Goal: Information Seeking & Learning: Learn about a topic

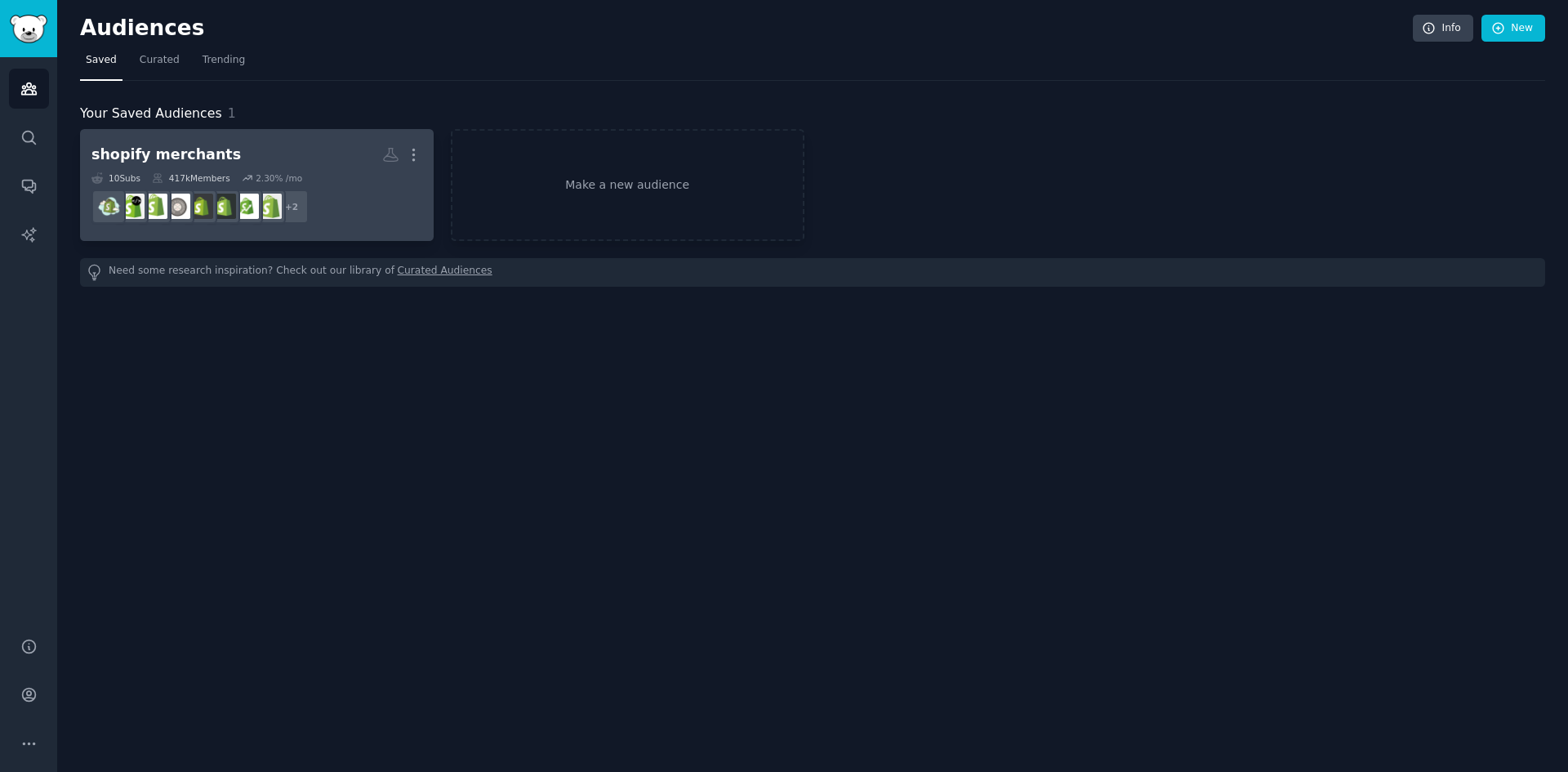
click at [346, 203] on dd "r/reviewmyshopify + 2" at bounding box center [257, 206] width 331 height 45
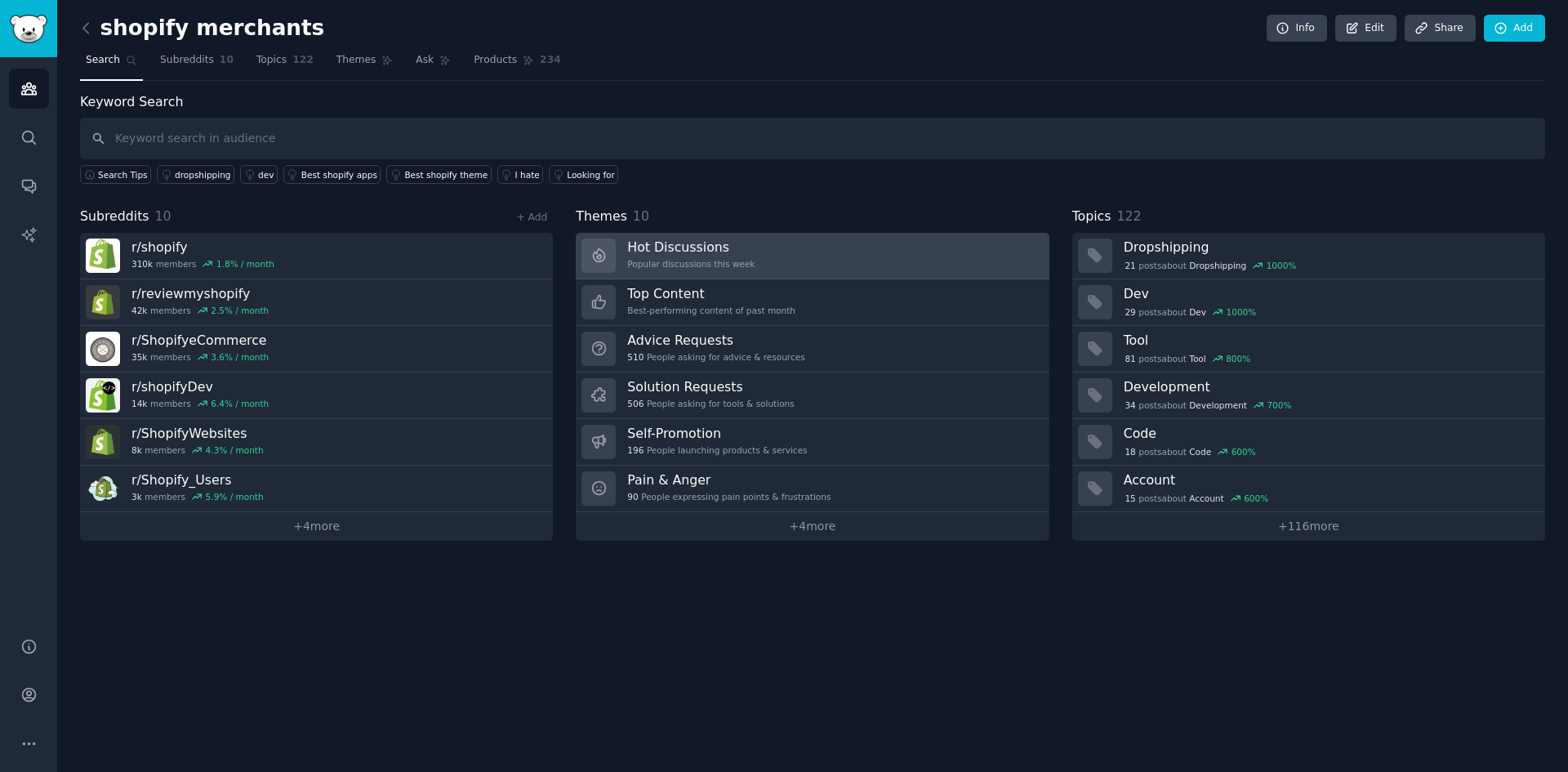
click at [712, 248] on h3 "Hot Discussions" at bounding box center [690, 247] width 128 height 17
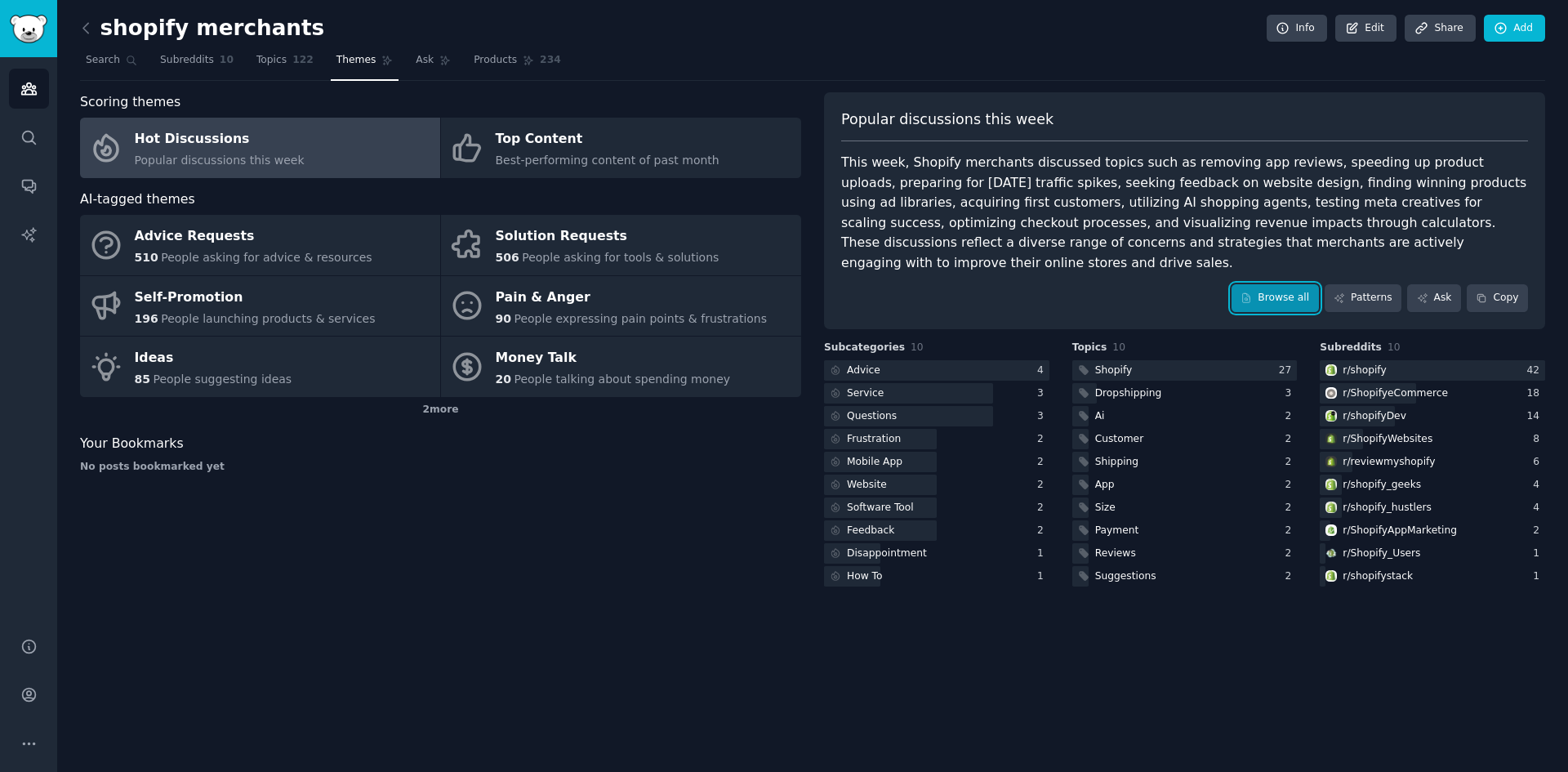
click at [1268, 284] on link "Browse all" at bounding box center [1275, 298] width 87 height 27
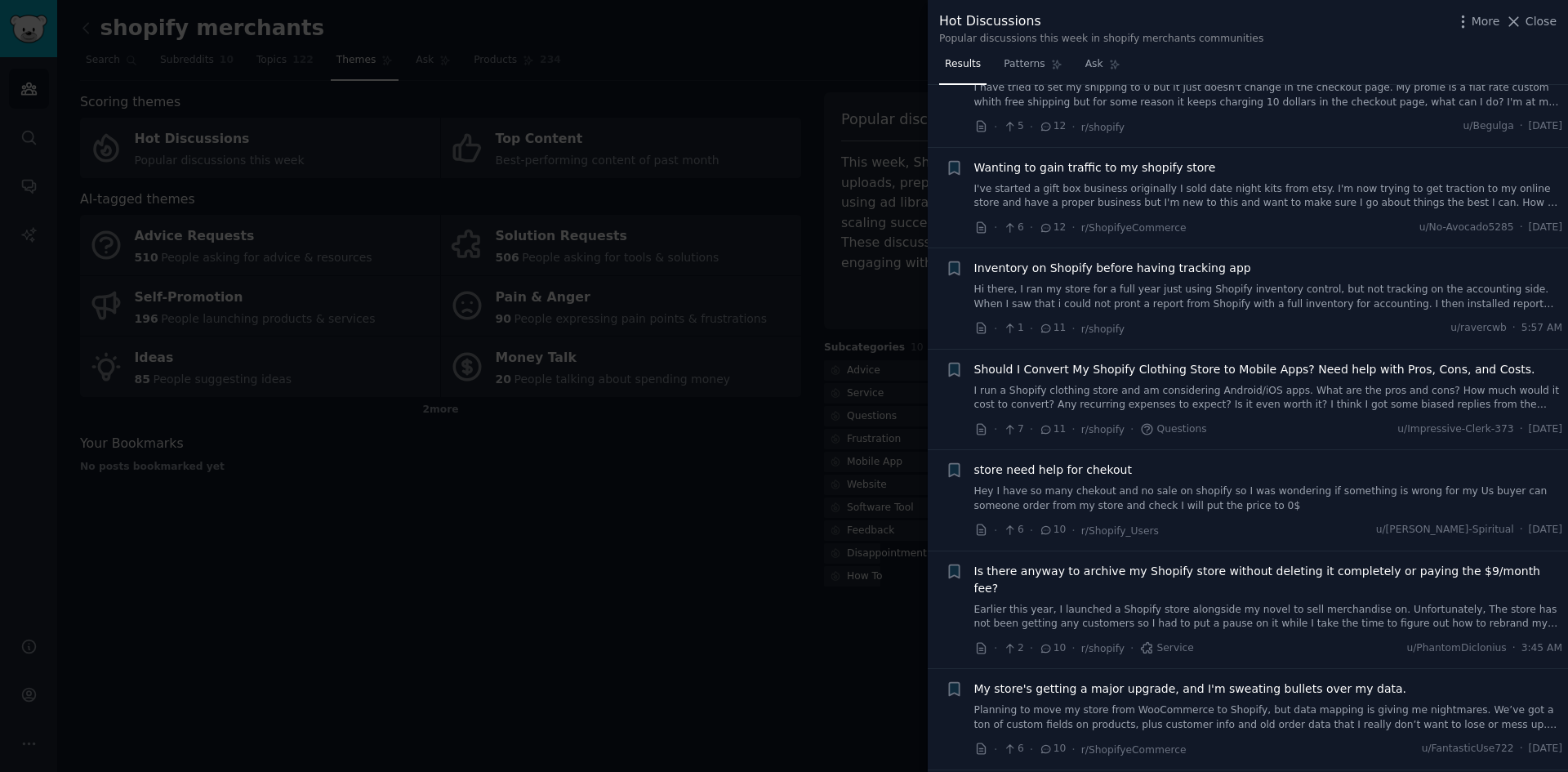
scroll to position [1743, 0]
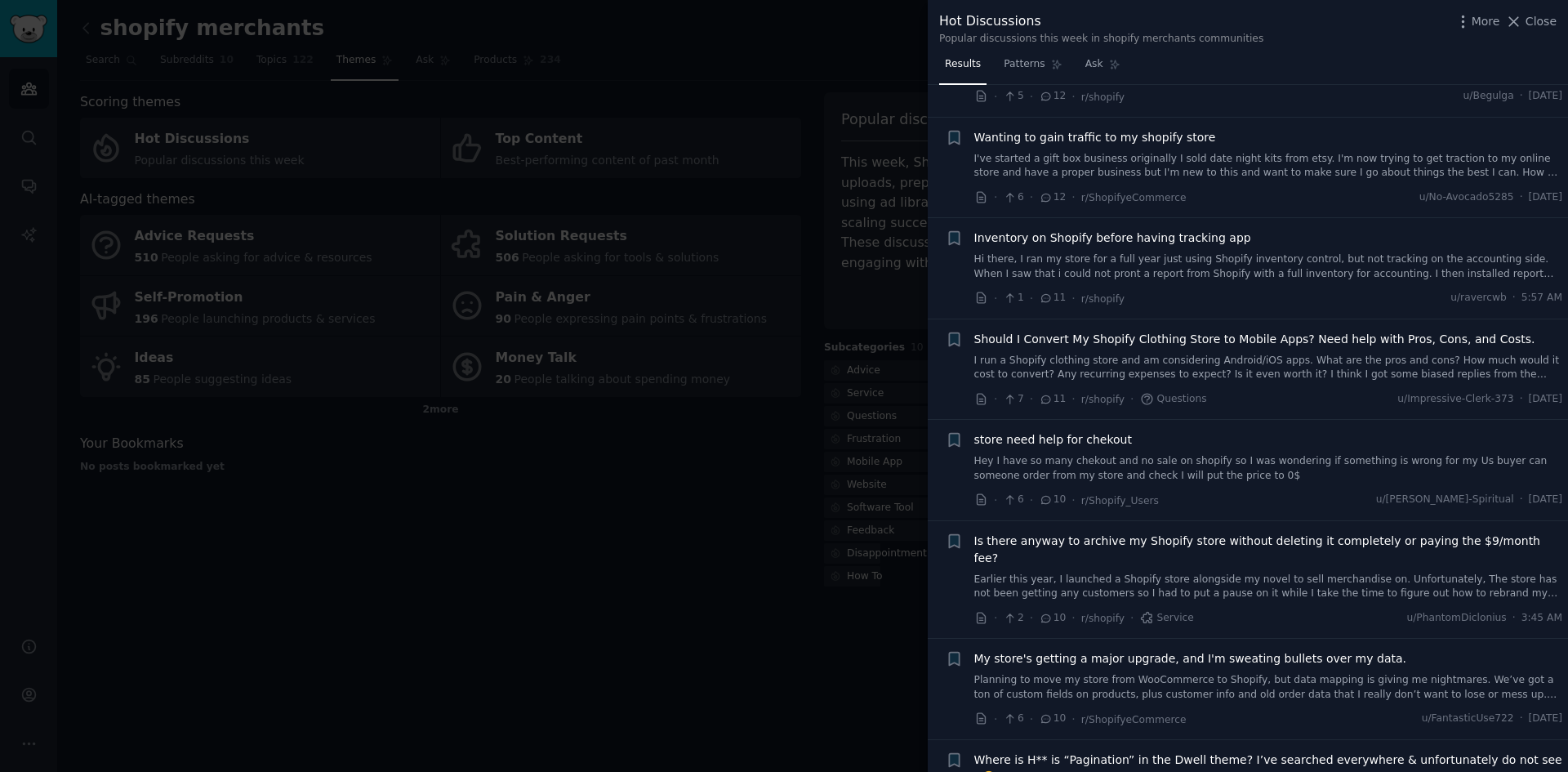
click at [1269, 466] on link "Hey I have so many chekout and no sale on shopify so I was wondering if somethi…" at bounding box center [1268, 468] width 589 height 28
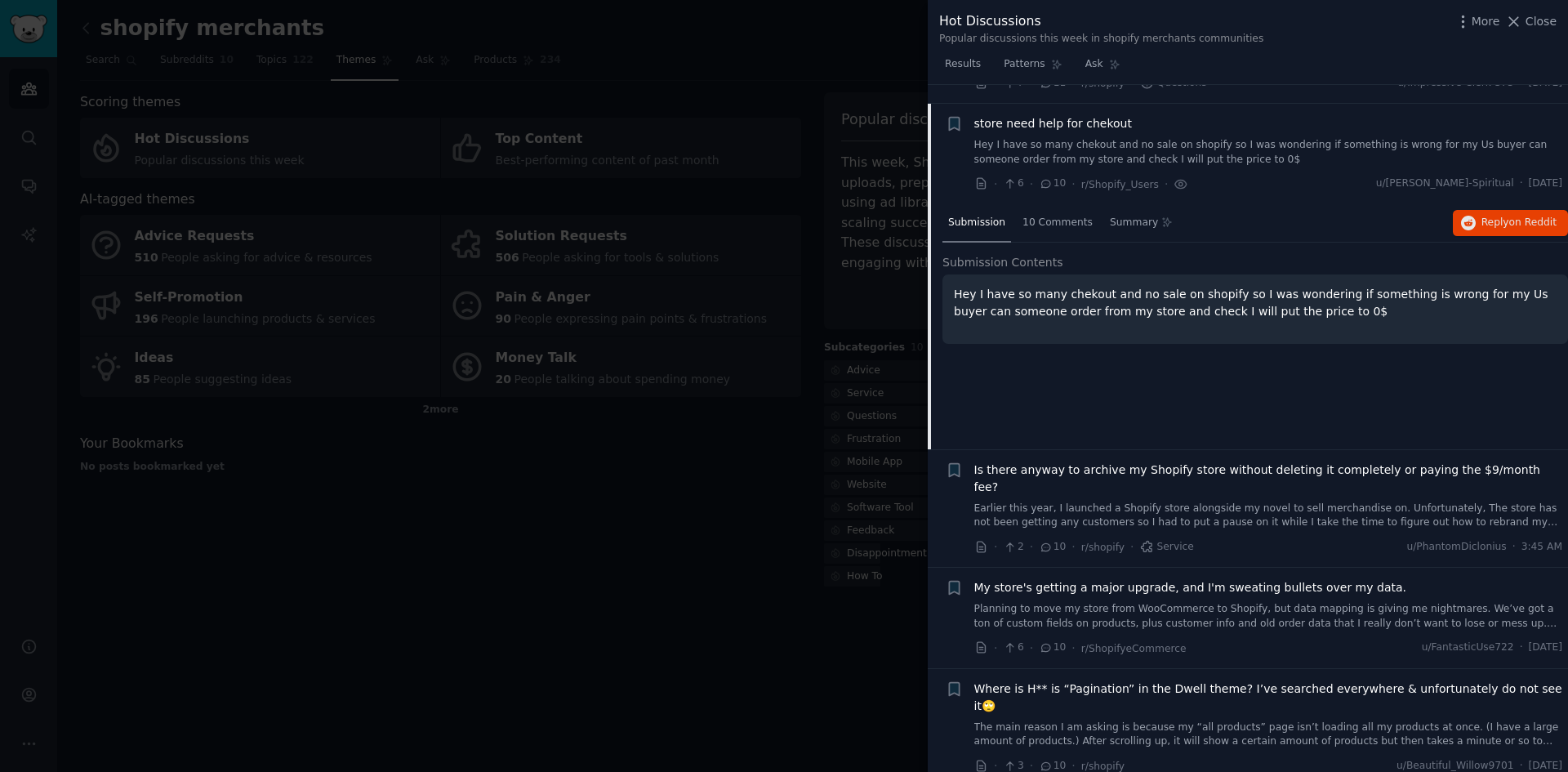
scroll to position [2078, 0]
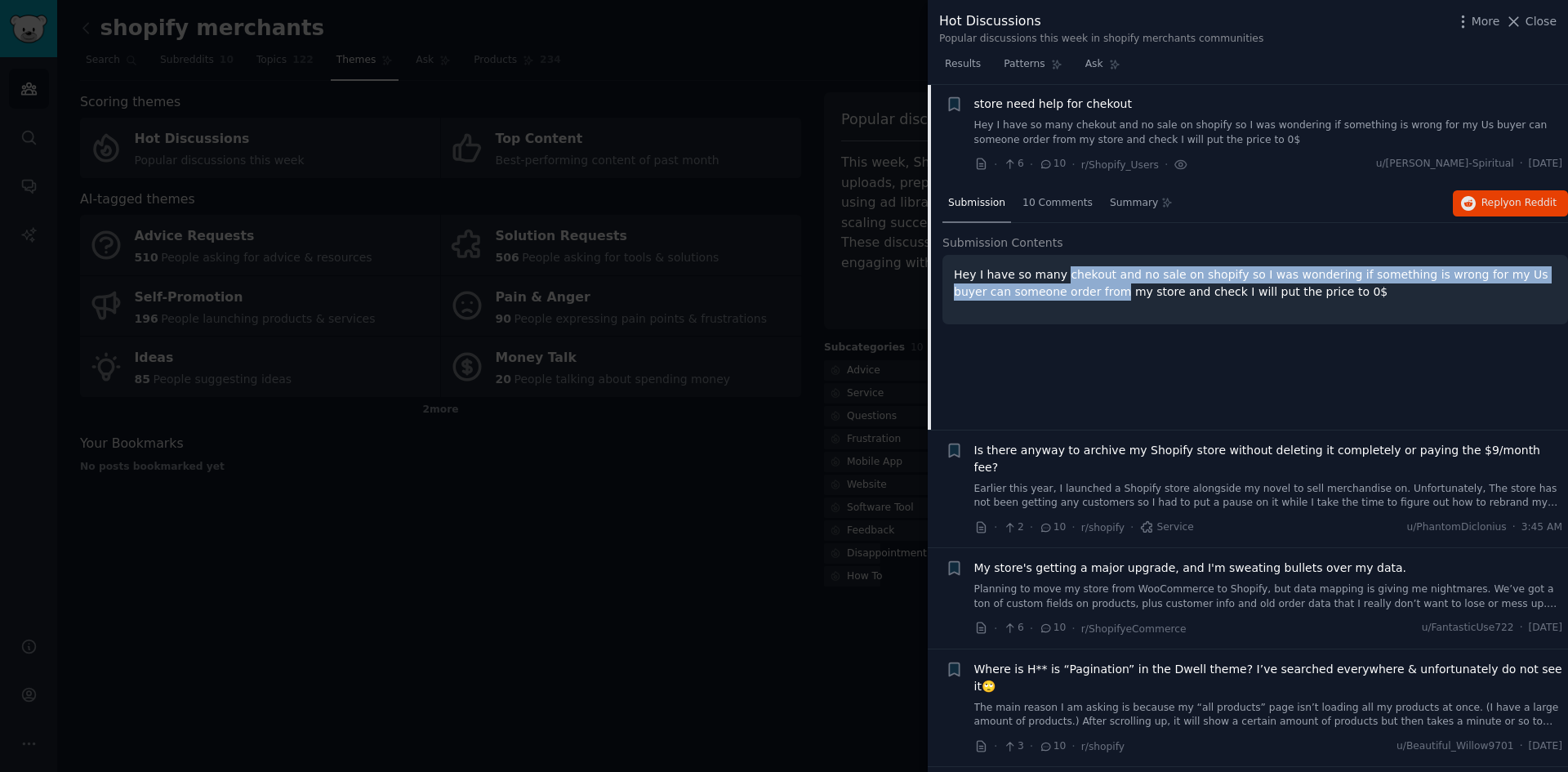
drag, startPoint x: 1054, startPoint y: 277, endPoint x: 1056, endPoint y: 301, distance: 24.1
click at [1056, 301] on div "Hey I have so many chekout and no sale on shopify so I was wondering if somethi…" at bounding box center [1255, 289] width 626 height 69
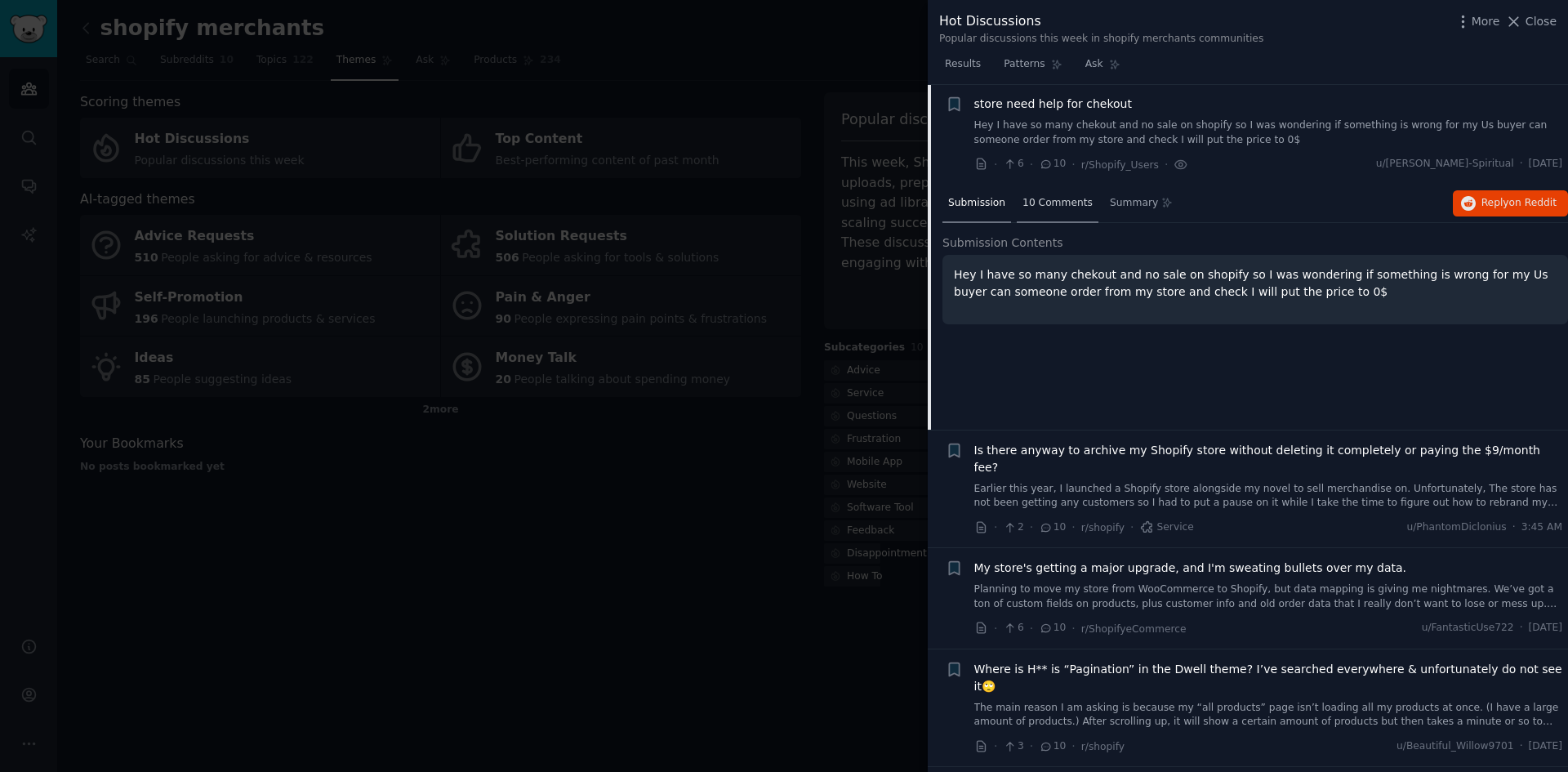
click at [1045, 200] on span "10 Comments" at bounding box center [1057, 203] width 70 height 15
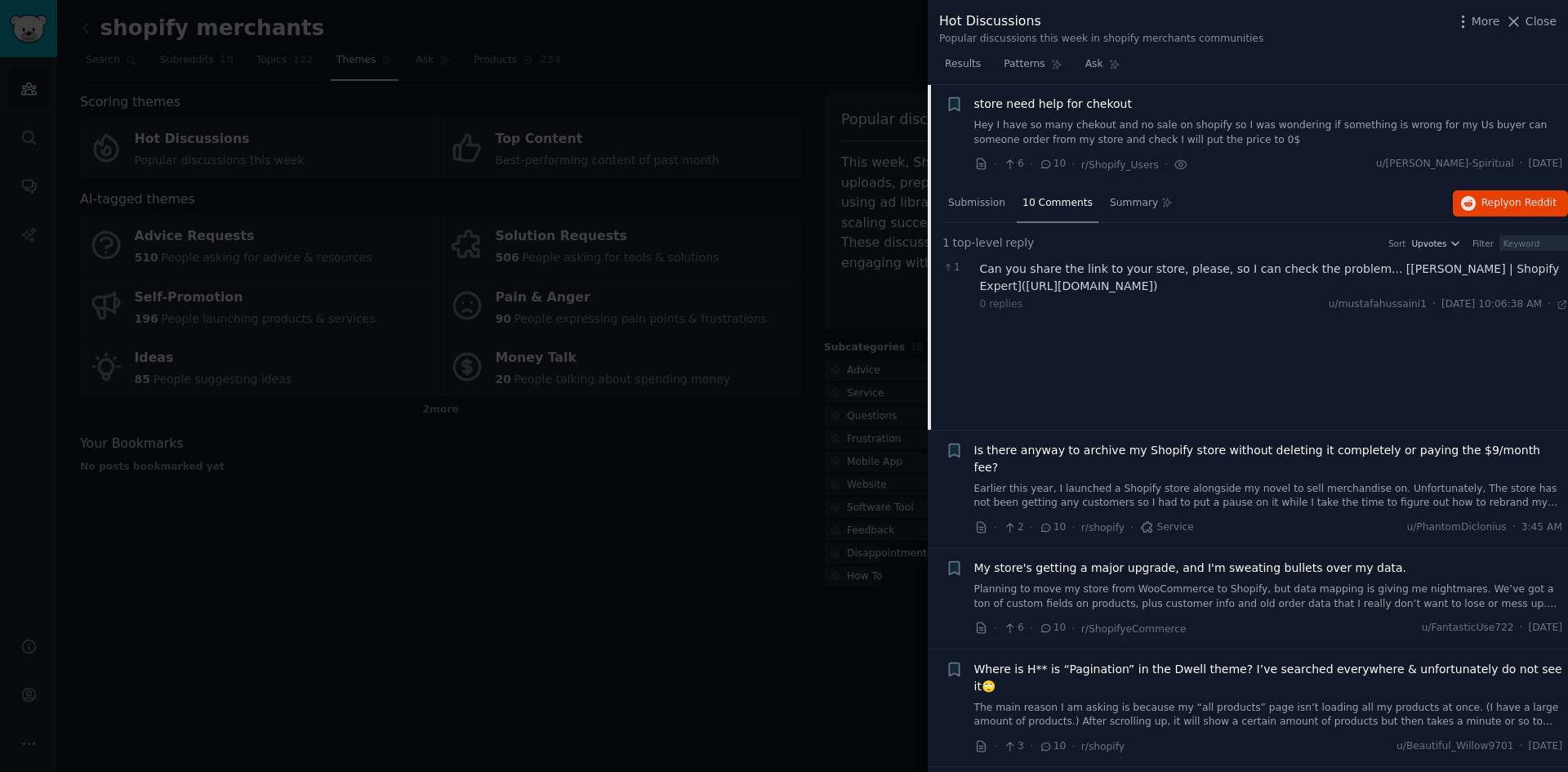
click at [1072, 102] on span "store need help for chekout" at bounding box center [1053, 104] width 158 height 17
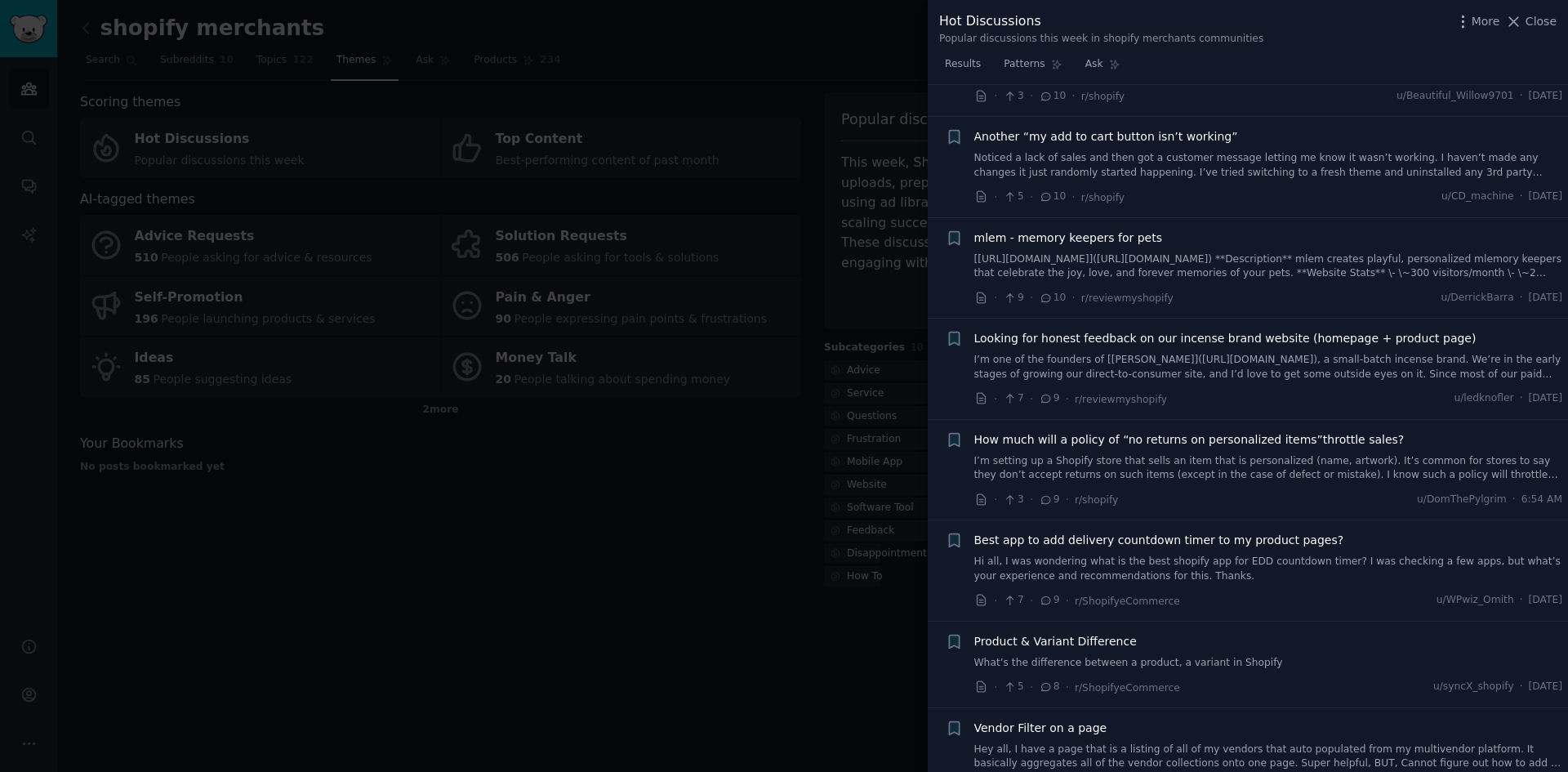
scroll to position [2514, 0]
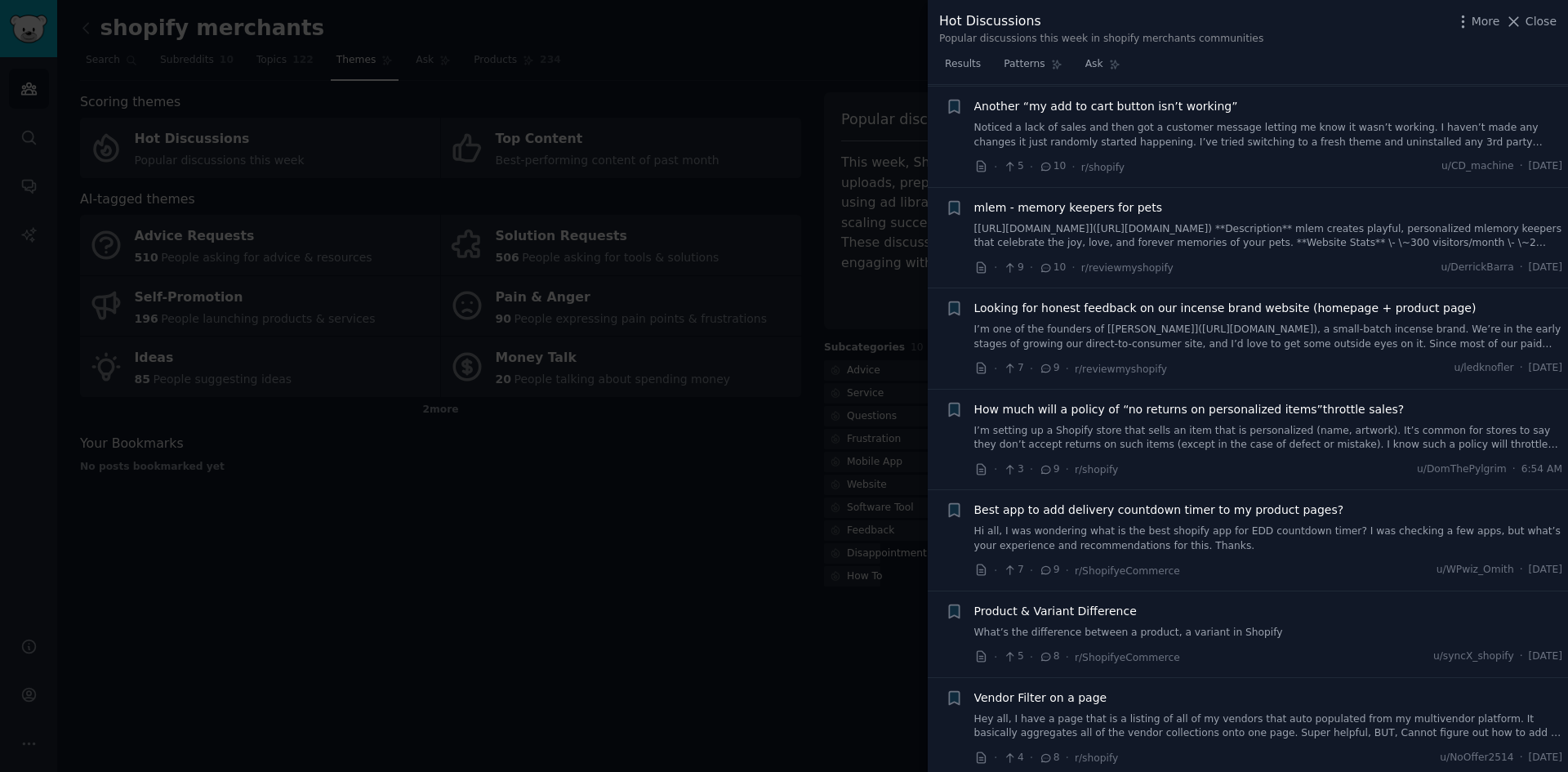
click at [1136, 502] on span "Best app to add delivery countdown timer to my product pages?" at bounding box center [1158, 510] width 369 height 17
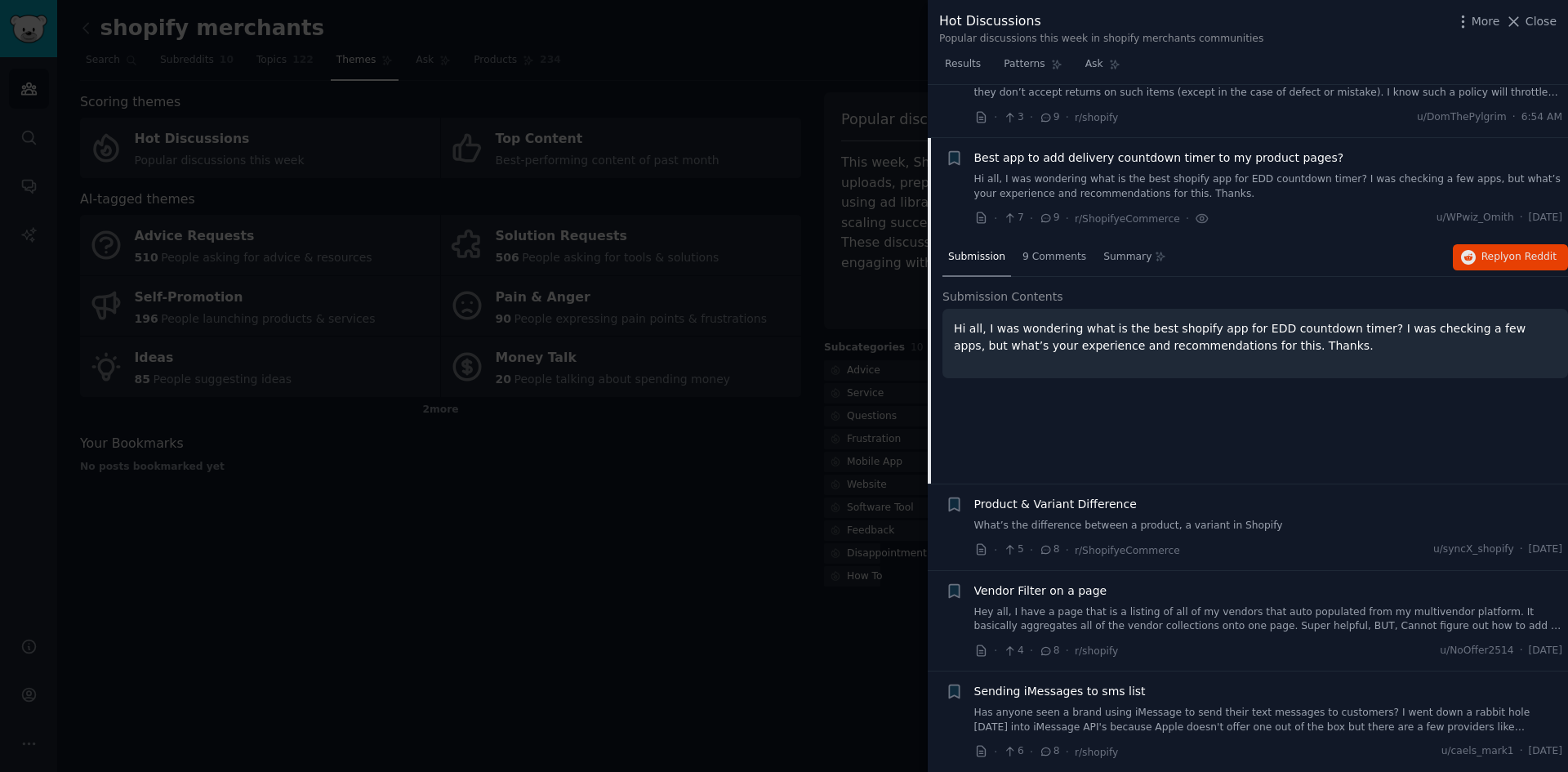
scroll to position [2886, 0]
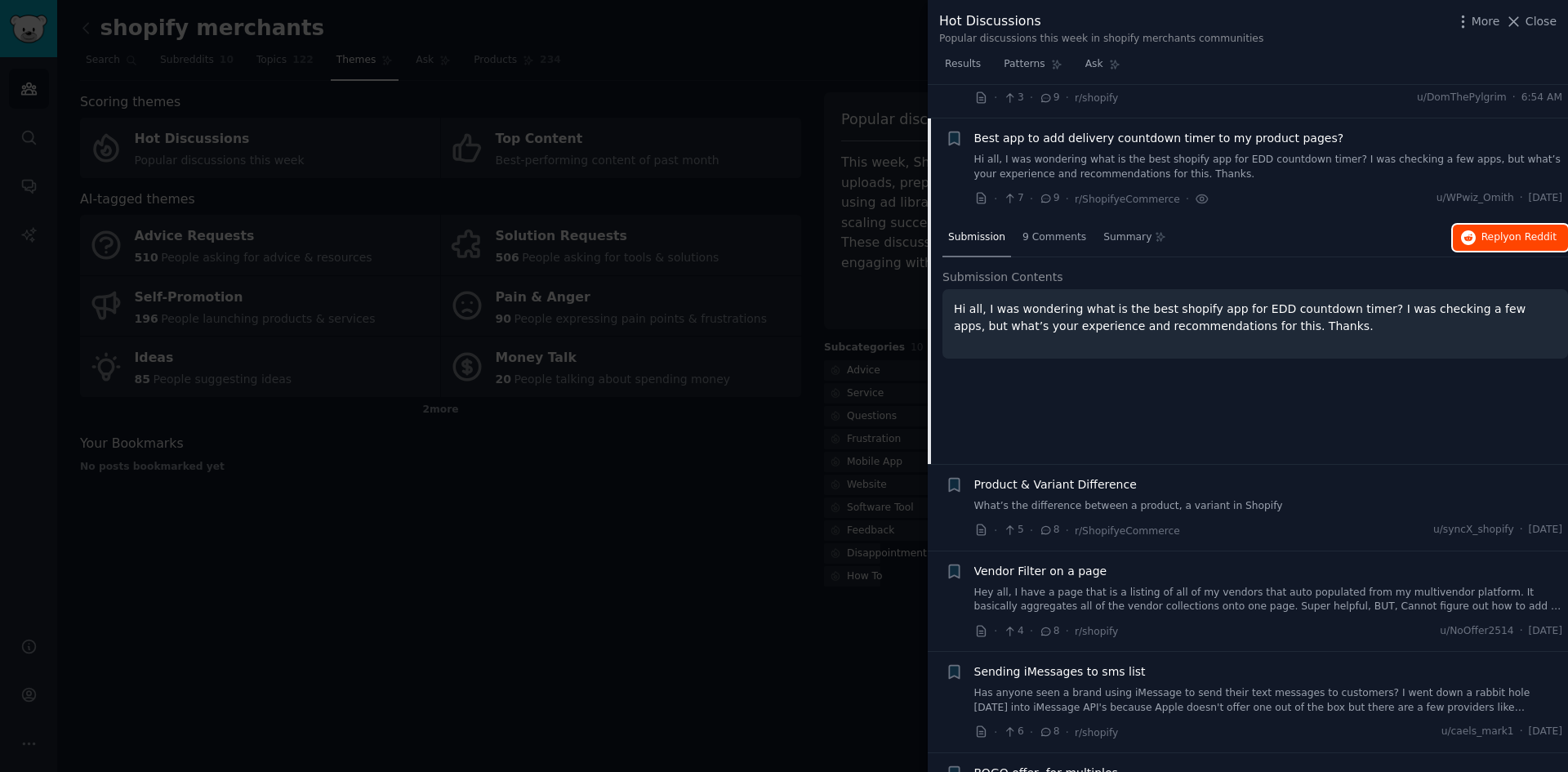
click at [1502, 231] on span "Reply on Reddit" at bounding box center [1519, 238] width 75 height 15
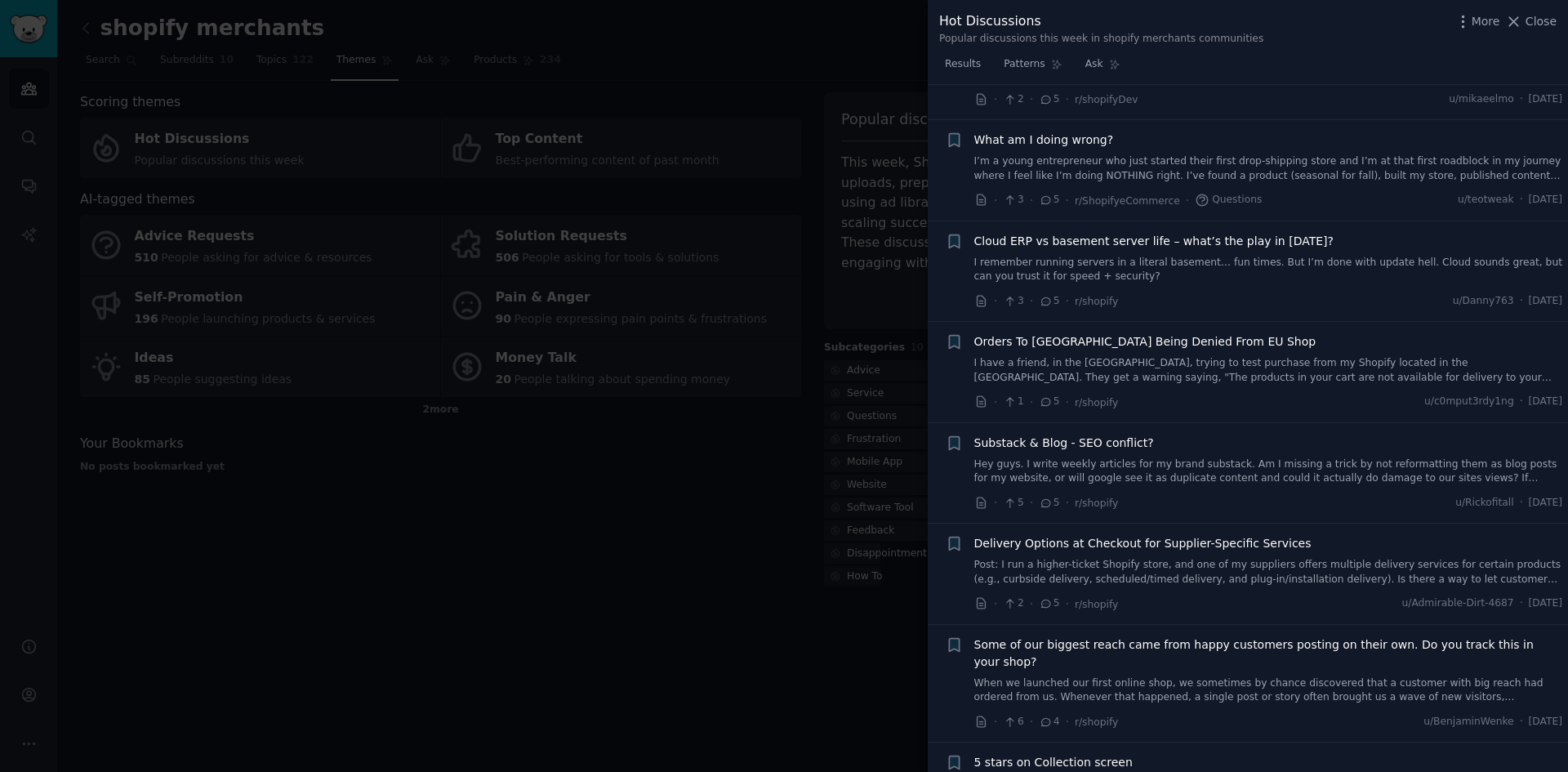
scroll to position [4846, 0]
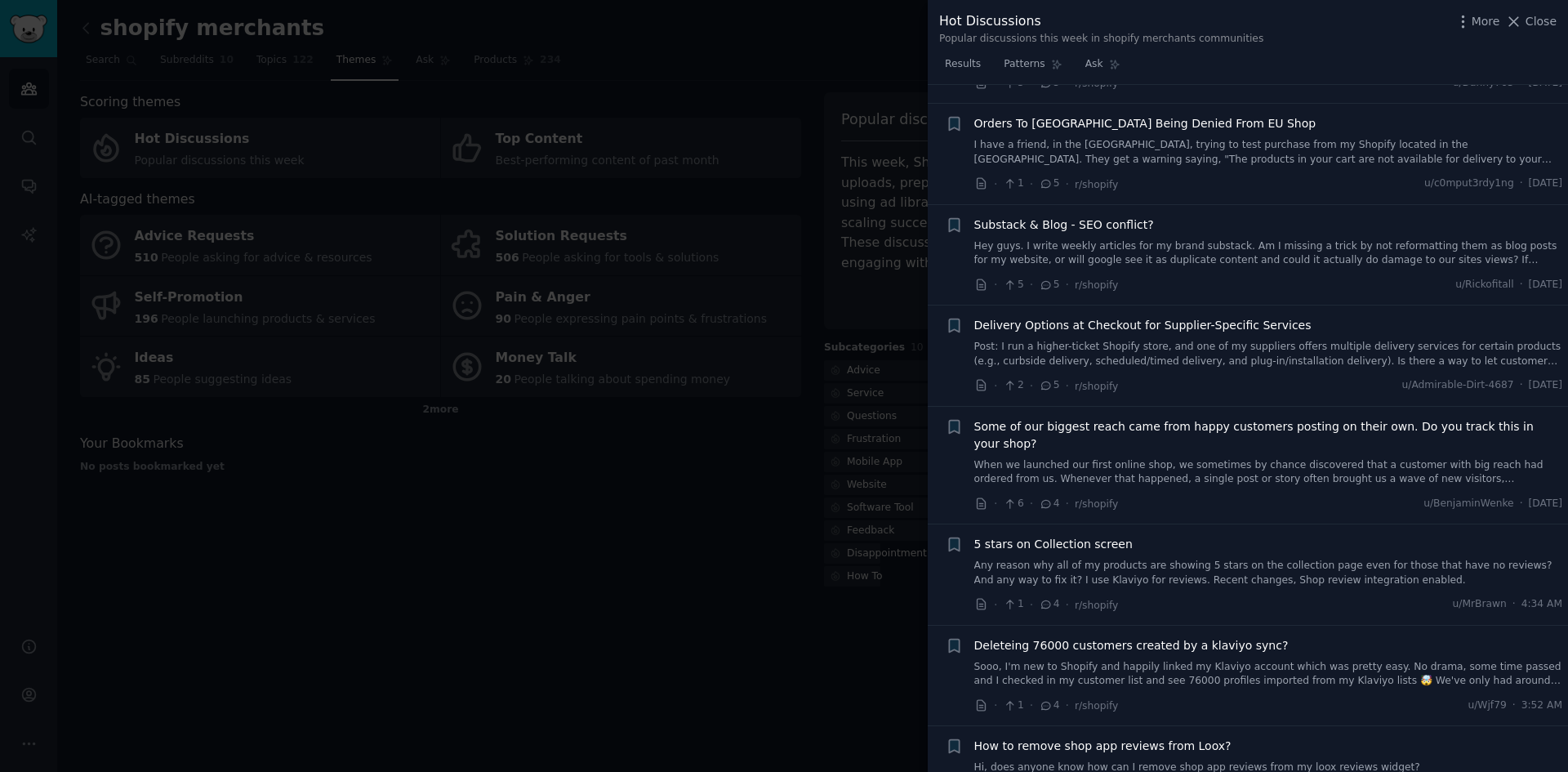
click at [1153, 317] on span "Delivery Options at Checkout for Supplier-Specific Services" at bounding box center [1142, 326] width 337 height 17
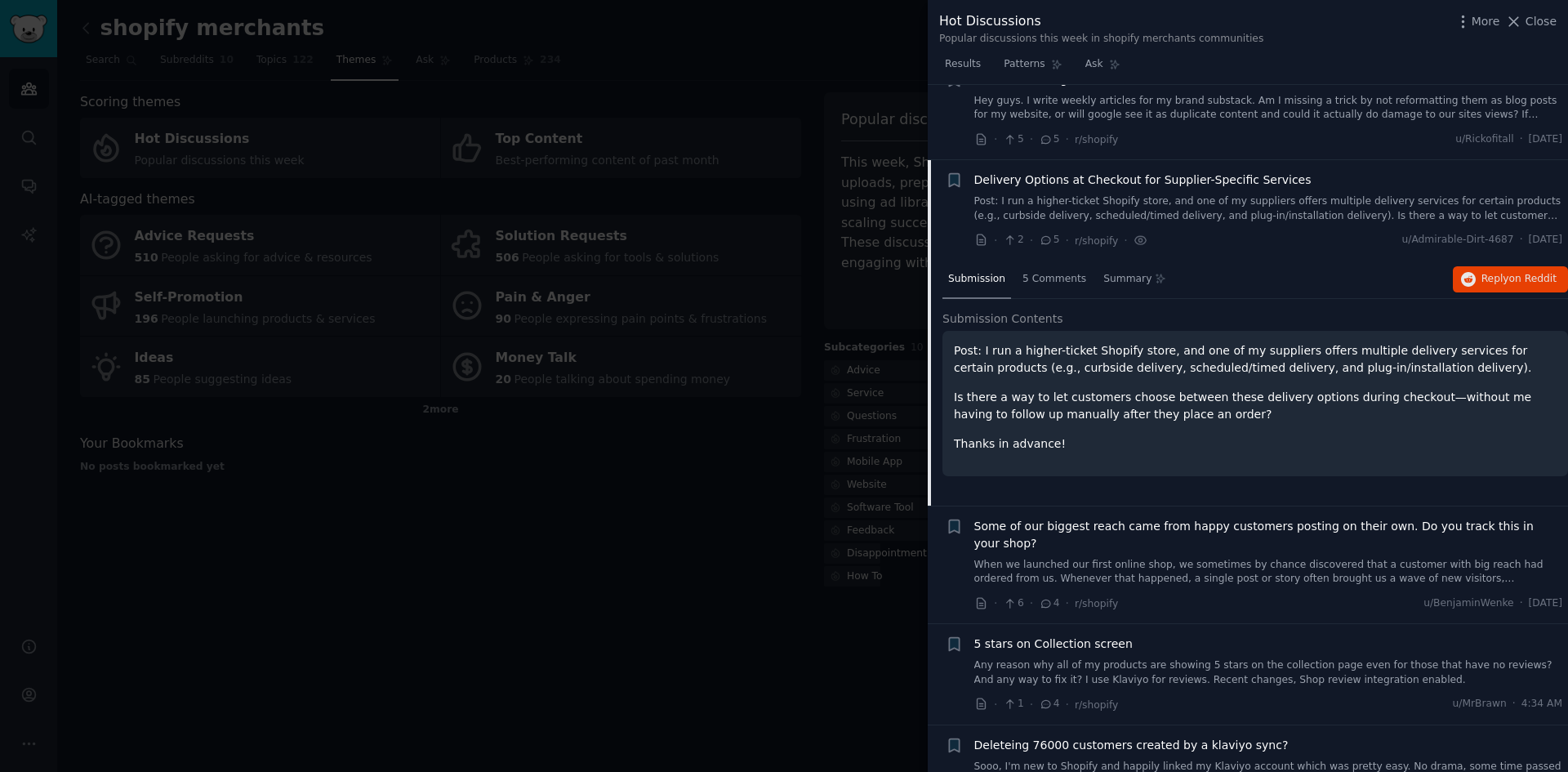
scroll to position [4774, 0]
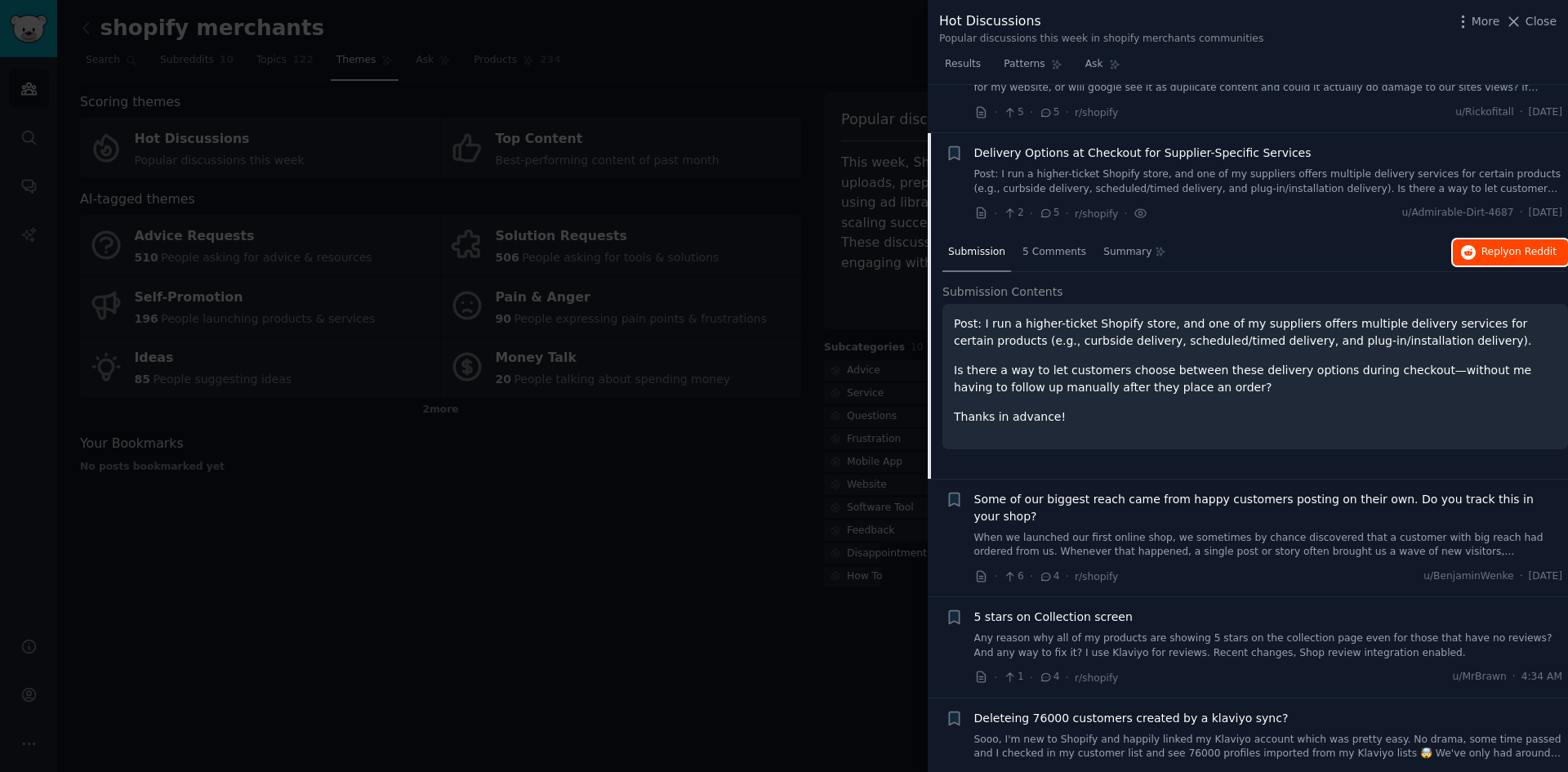
click at [1473, 245] on icon "button" at bounding box center [1468, 252] width 15 height 15
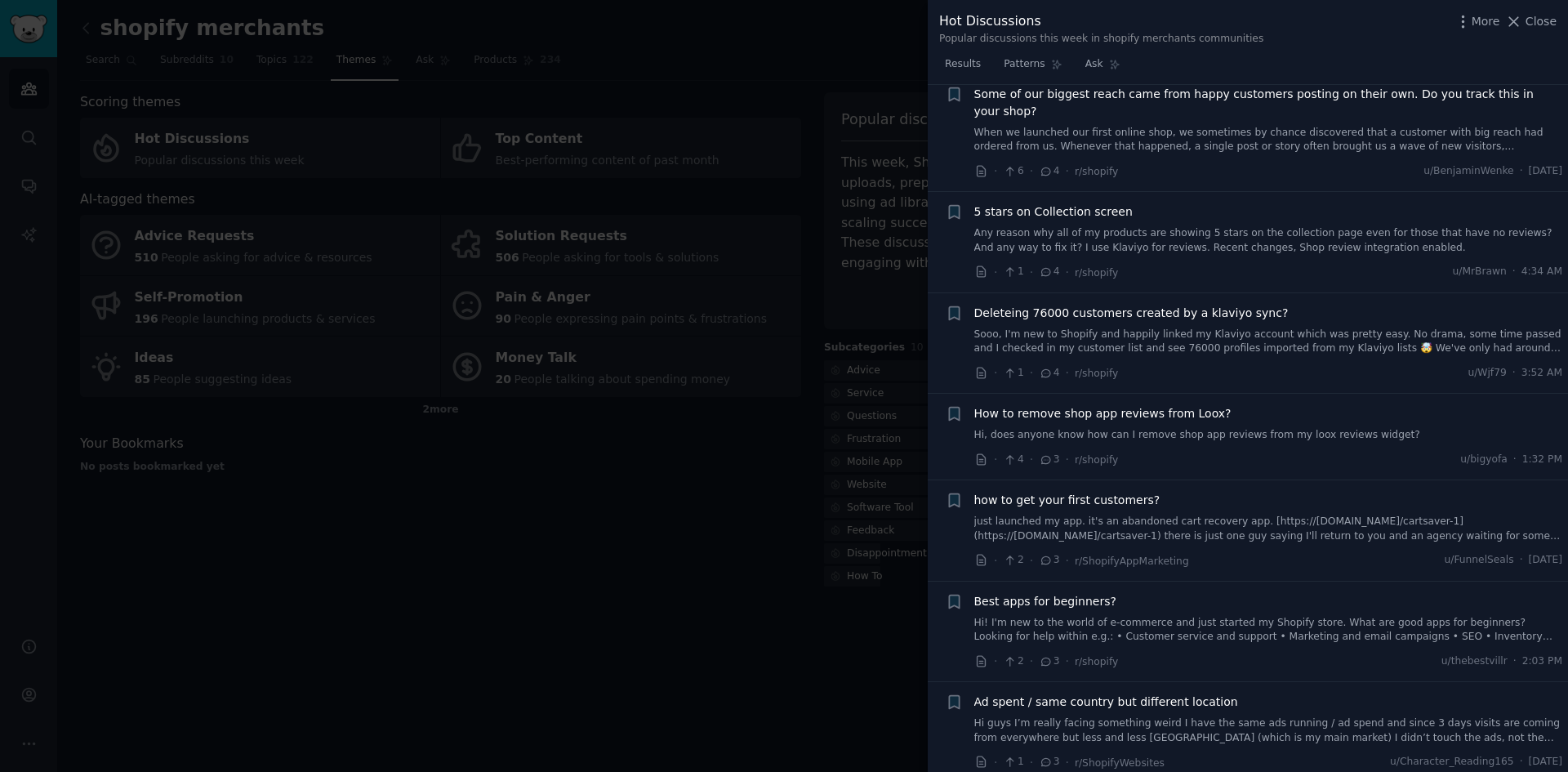
scroll to position [5209, 0]
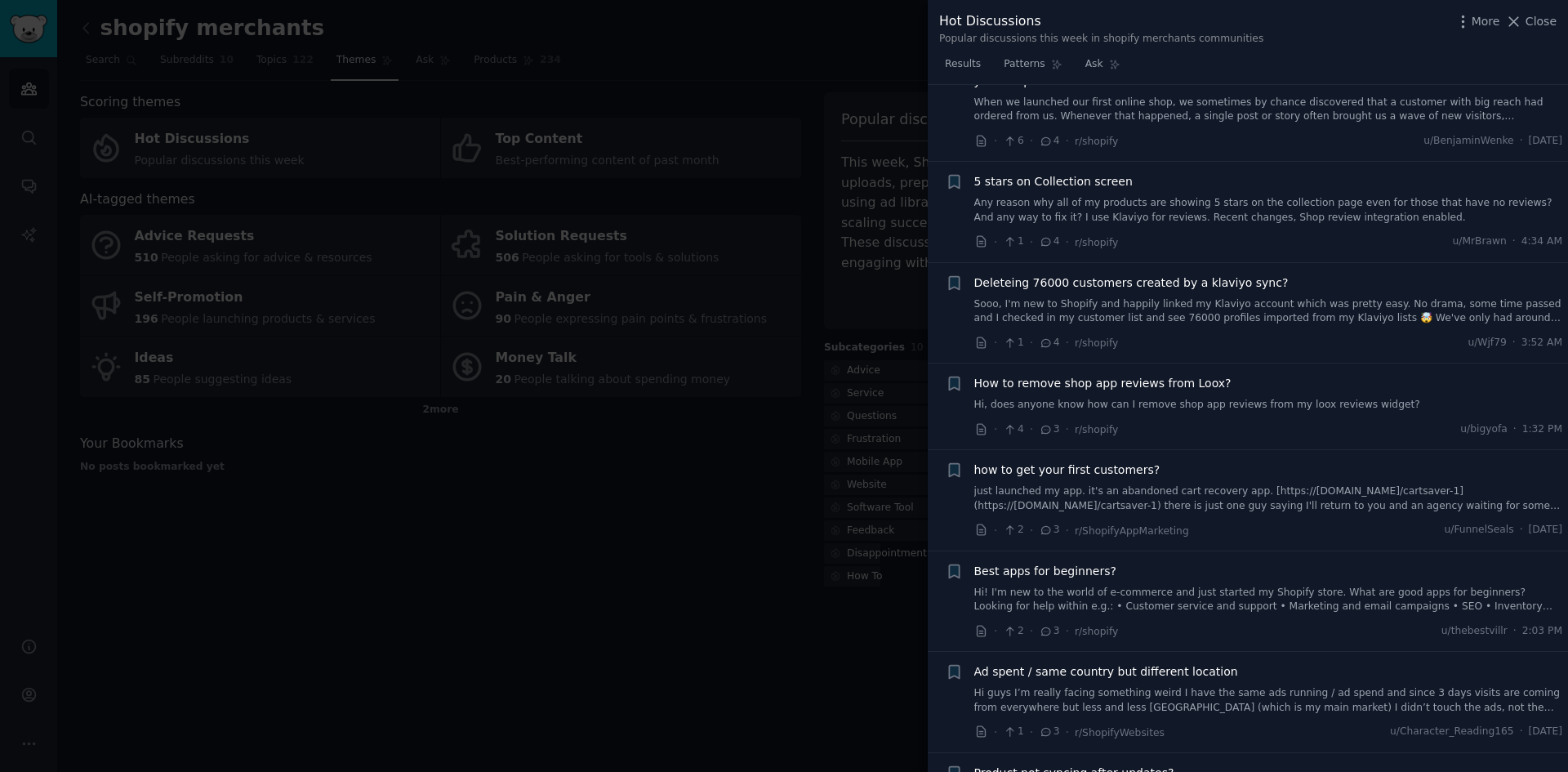
click at [1357, 586] on link "Hi! I'm new to the world of e-commerce and just started my Shopify store. What …" at bounding box center [1268, 600] width 589 height 28
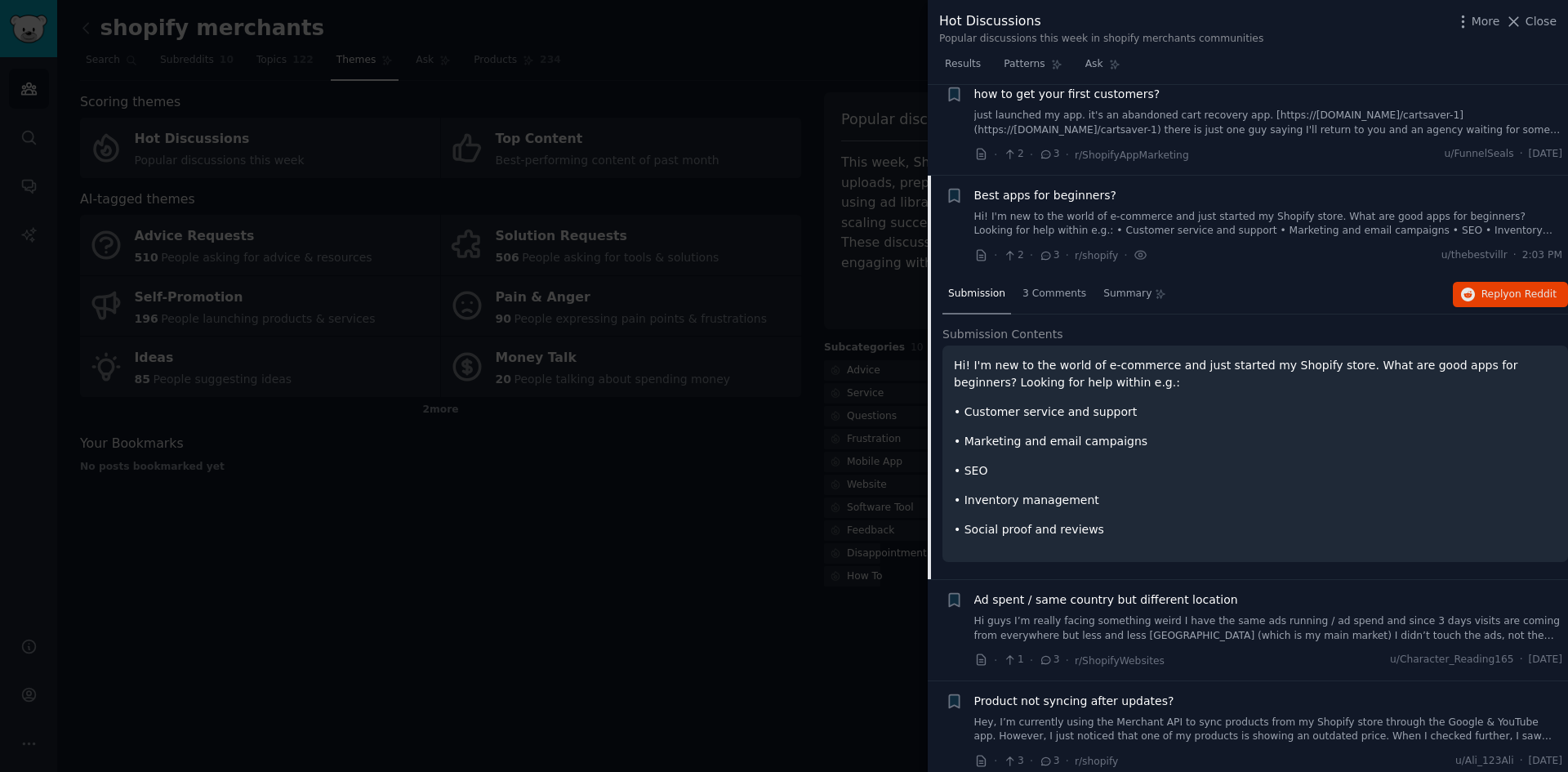
scroll to position [5365, 0]
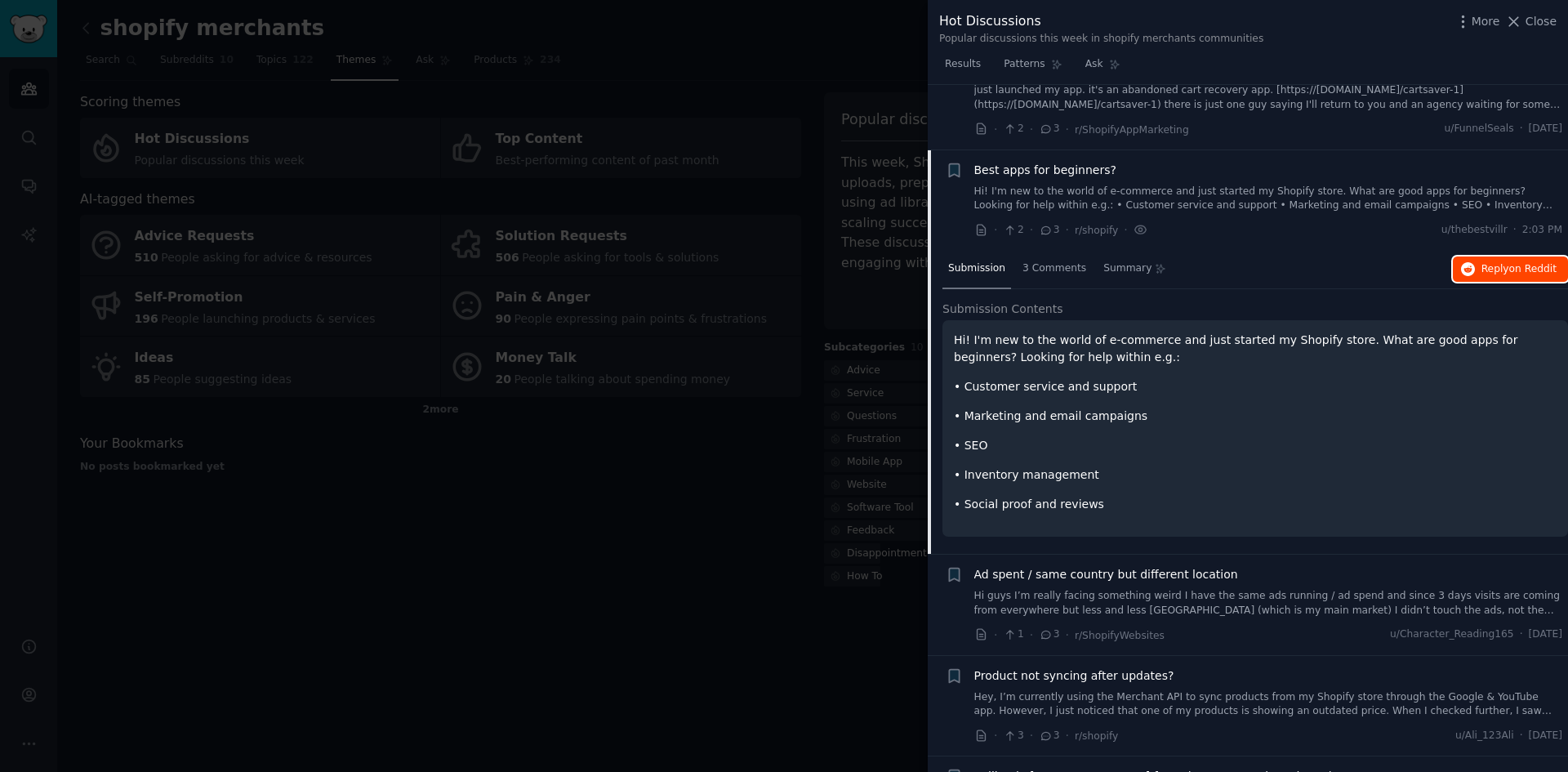
click at [1493, 262] on span "Reply on Reddit" at bounding box center [1519, 269] width 75 height 15
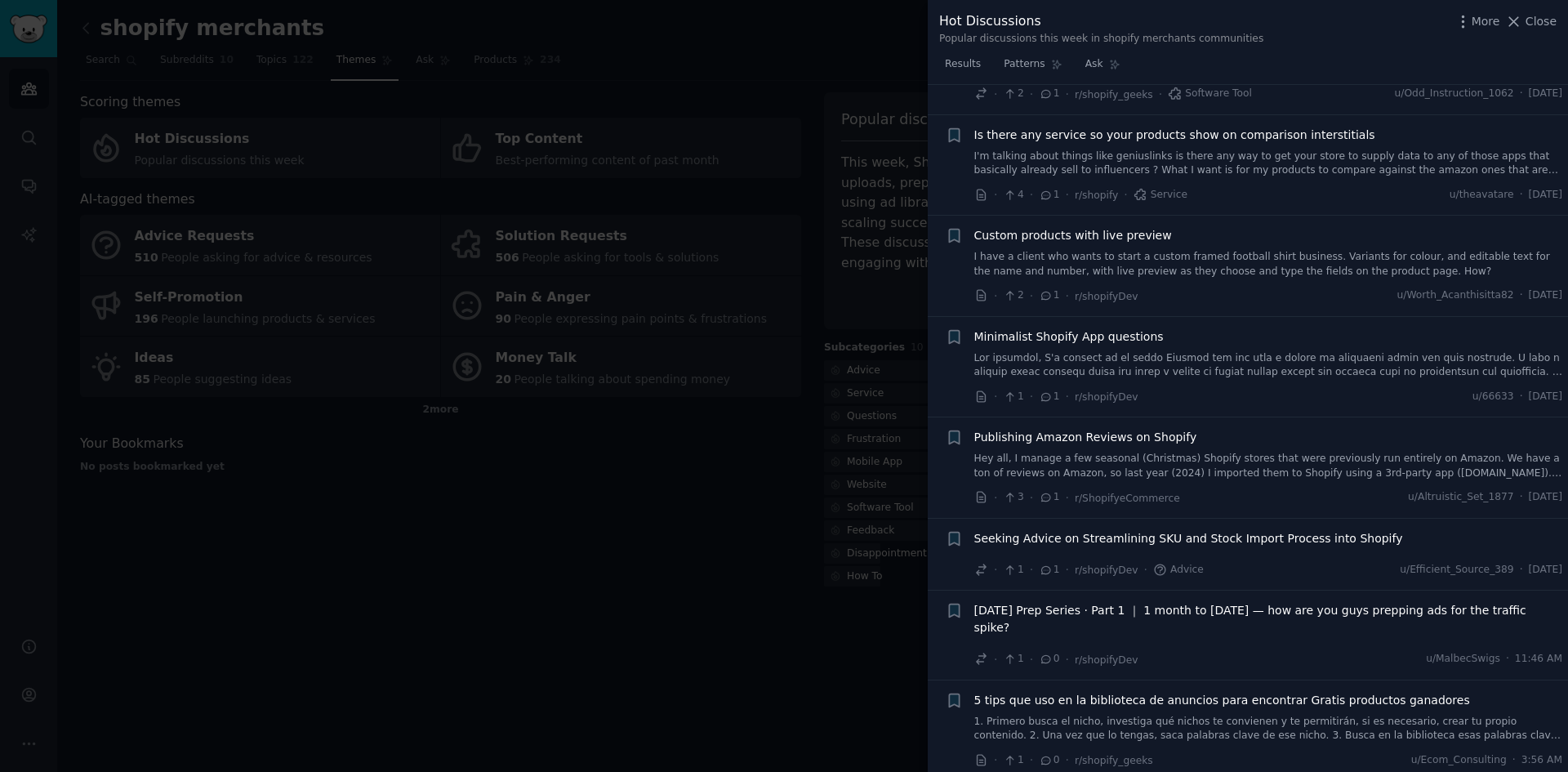
scroll to position [8198, 0]
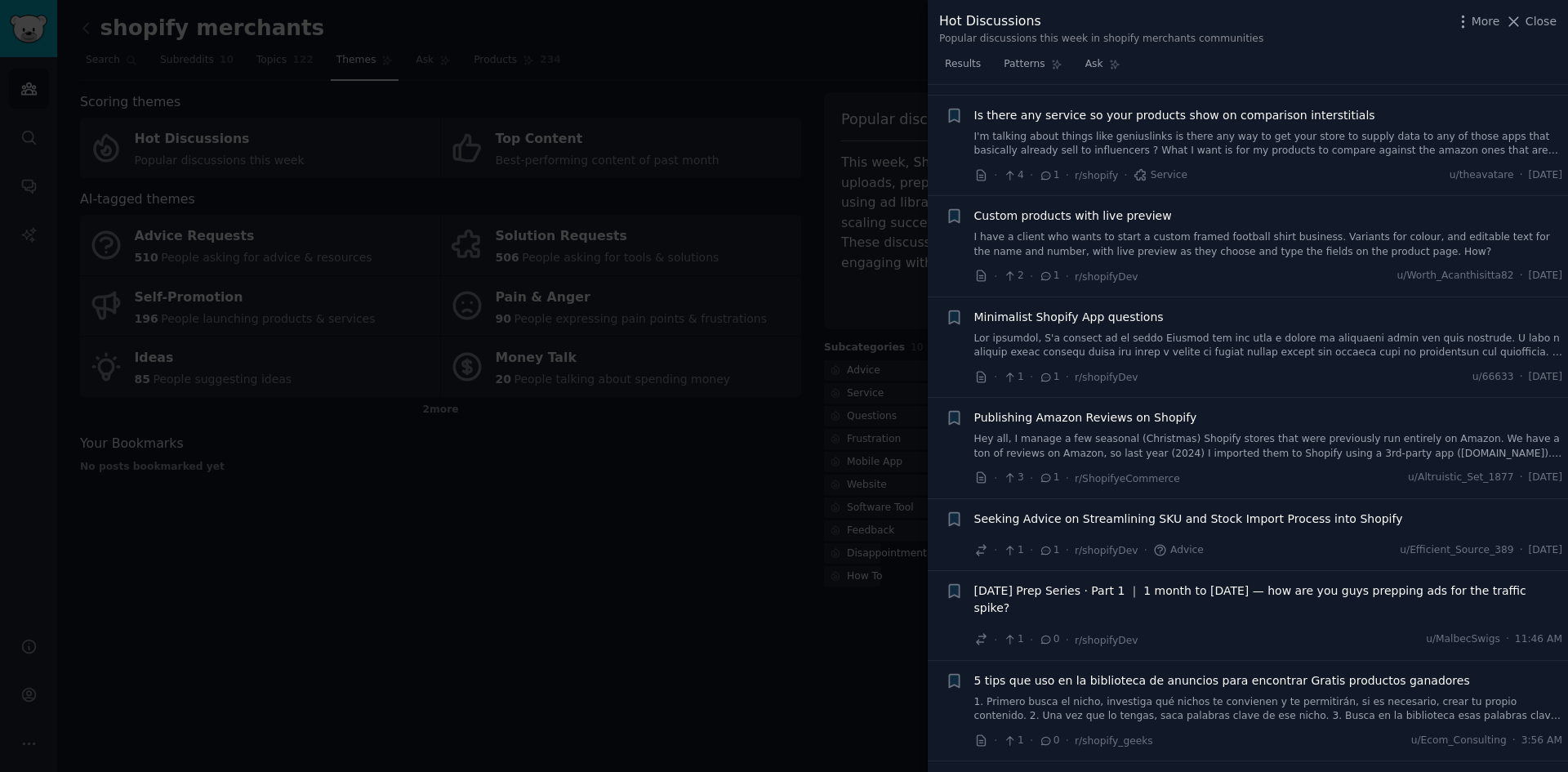
click at [1259, 582] on span "[DATE] Prep Series · Part 1 ｜ 1 month to [DATE] — how are you guys prepping ads…" at bounding box center [1268, 600] width 589 height 34
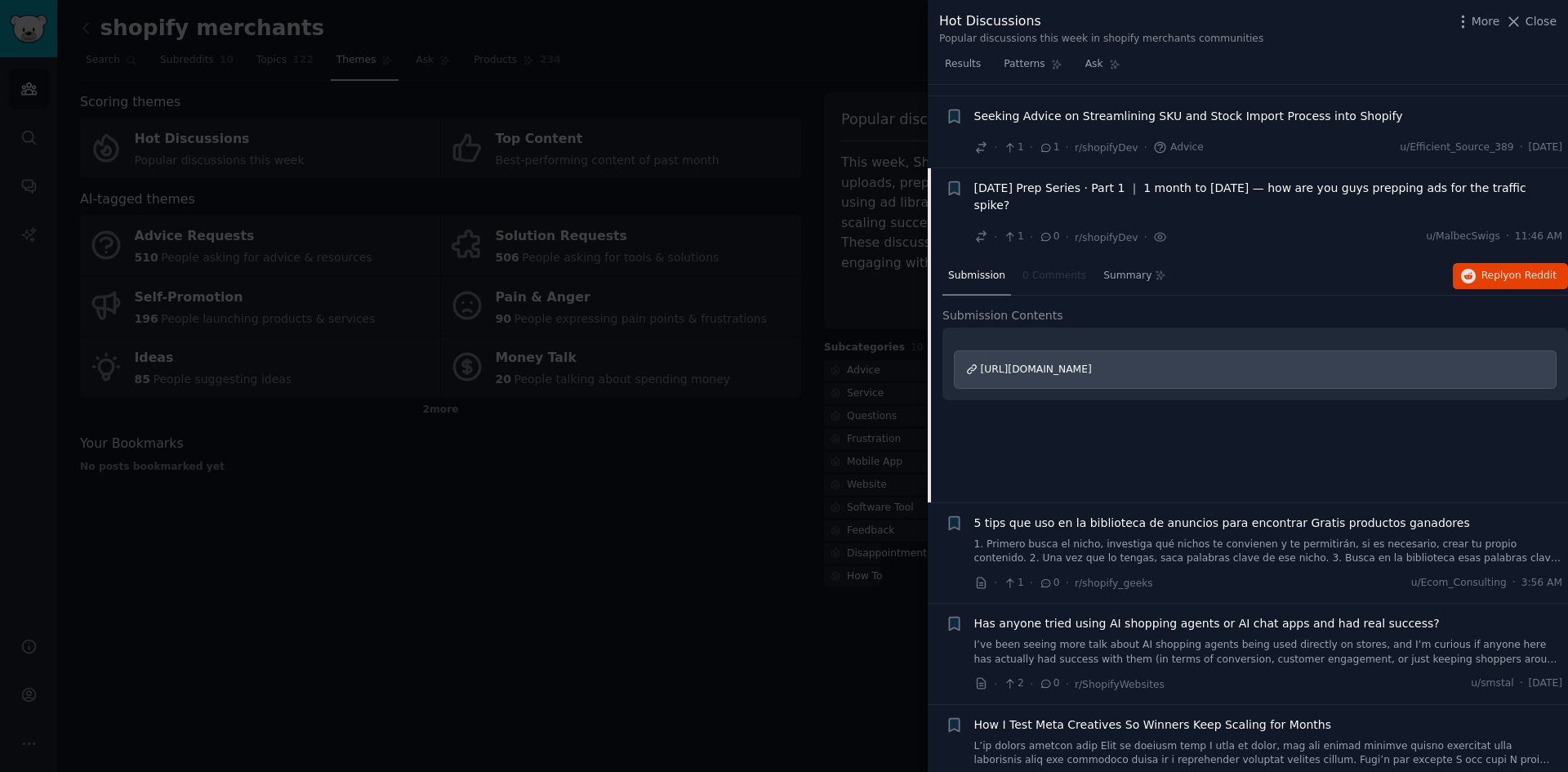
scroll to position [8297, 0]
click at [1493, 268] on span "Reply on Reddit" at bounding box center [1519, 274] width 75 height 15
